Goal: Information Seeking & Learning: Learn about a topic

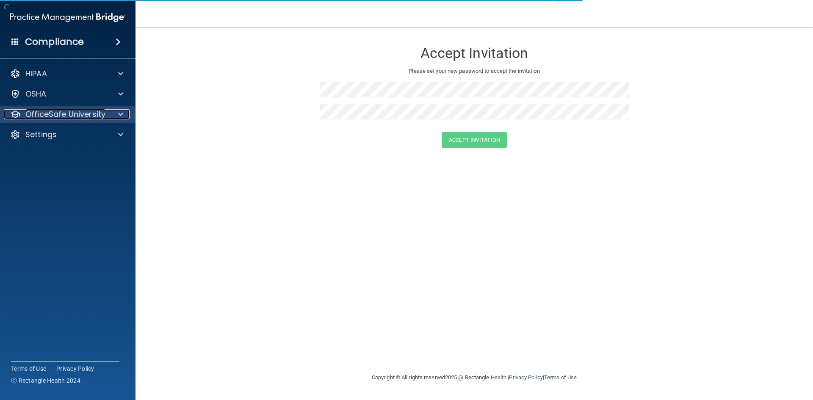
click at [122, 112] on span at bounding box center [120, 114] width 5 height 10
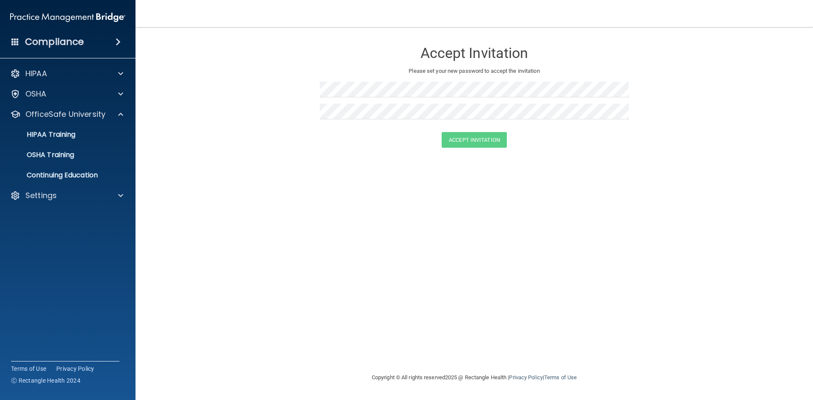
click at [301, 51] on form "Accept Invitation Please set your new password to accept the invitation Accept …" at bounding box center [474, 97] width 644 height 122
click at [205, 108] on form "Accept Invitation Please set your new password to accept the invitation Accept …" at bounding box center [474, 97] width 644 height 122
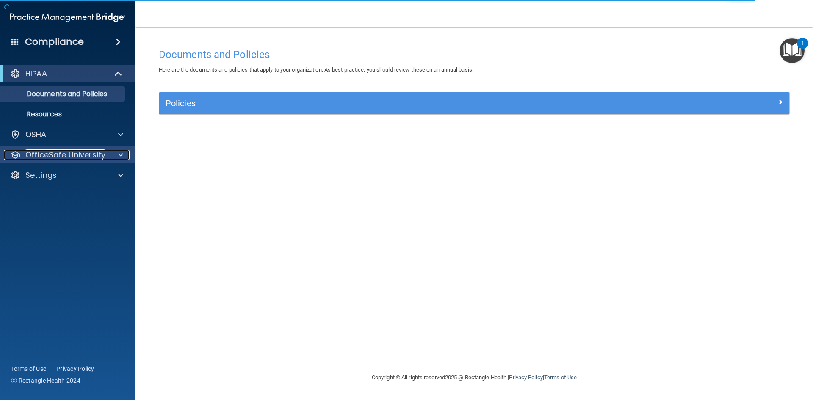
click at [125, 157] on div at bounding box center [119, 155] width 21 height 10
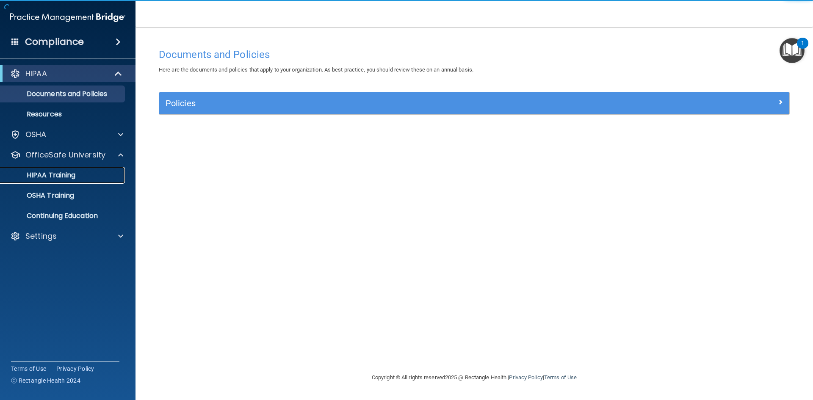
click at [100, 172] on div "HIPAA Training" at bounding box center [64, 175] width 116 height 8
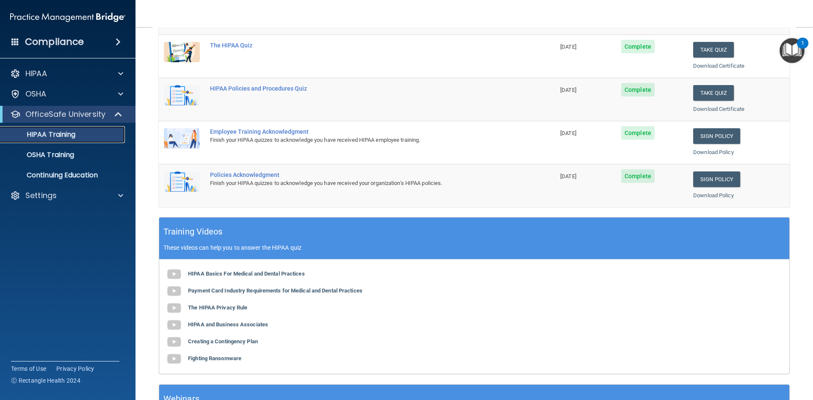
scroll to position [238, 0]
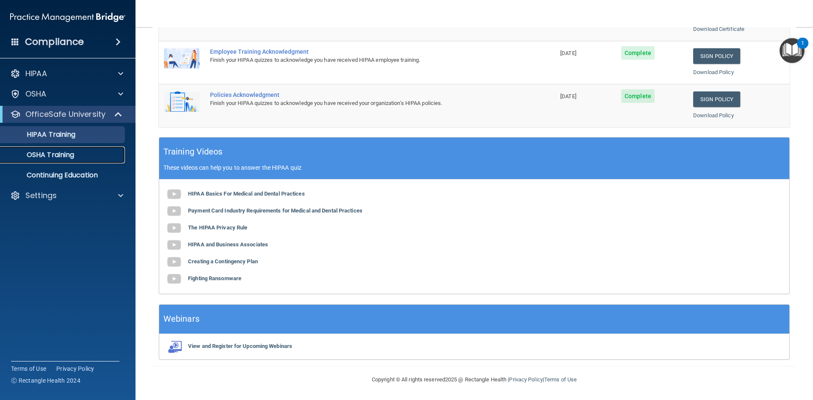
click at [53, 153] on p "OSHA Training" at bounding box center [40, 155] width 69 height 8
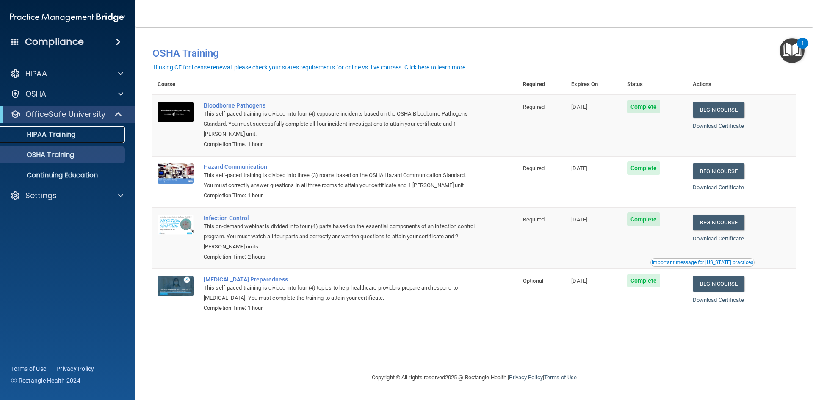
click at [72, 135] on p "HIPAA Training" at bounding box center [41, 134] width 70 height 8
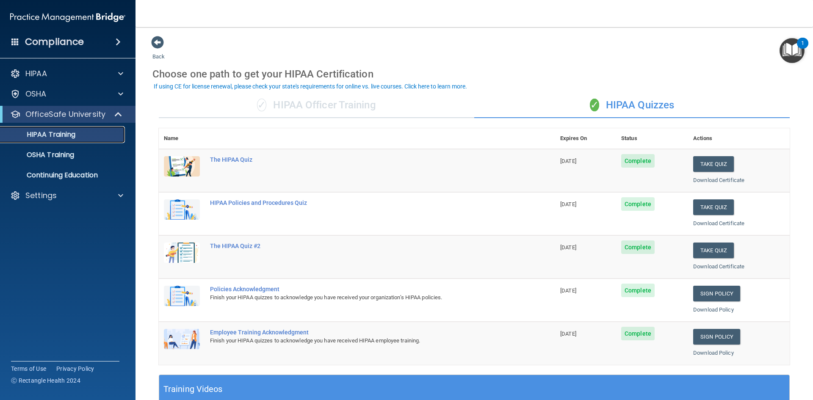
click at [40, 133] on p "HIPAA Training" at bounding box center [41, 134] width 70 height 8
click at [63, 113] on p "OfficeSafe University" at bounding box center [65, 114] width 80 height 10
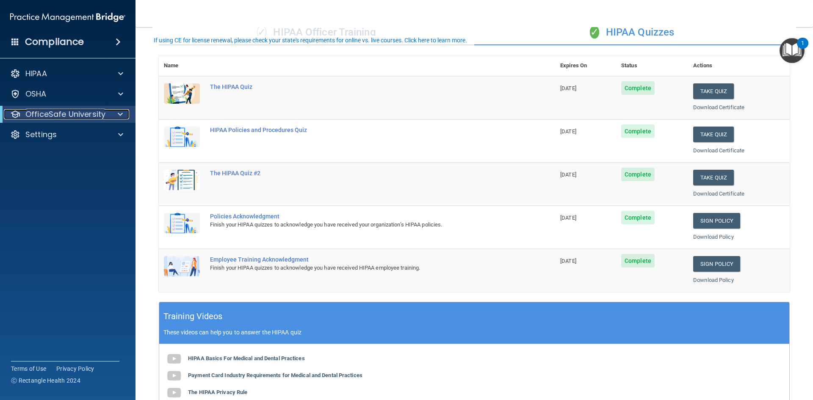
scroll to position [238, 0]
